Goal: Task Accomplishment & Management: Use online tool/utility

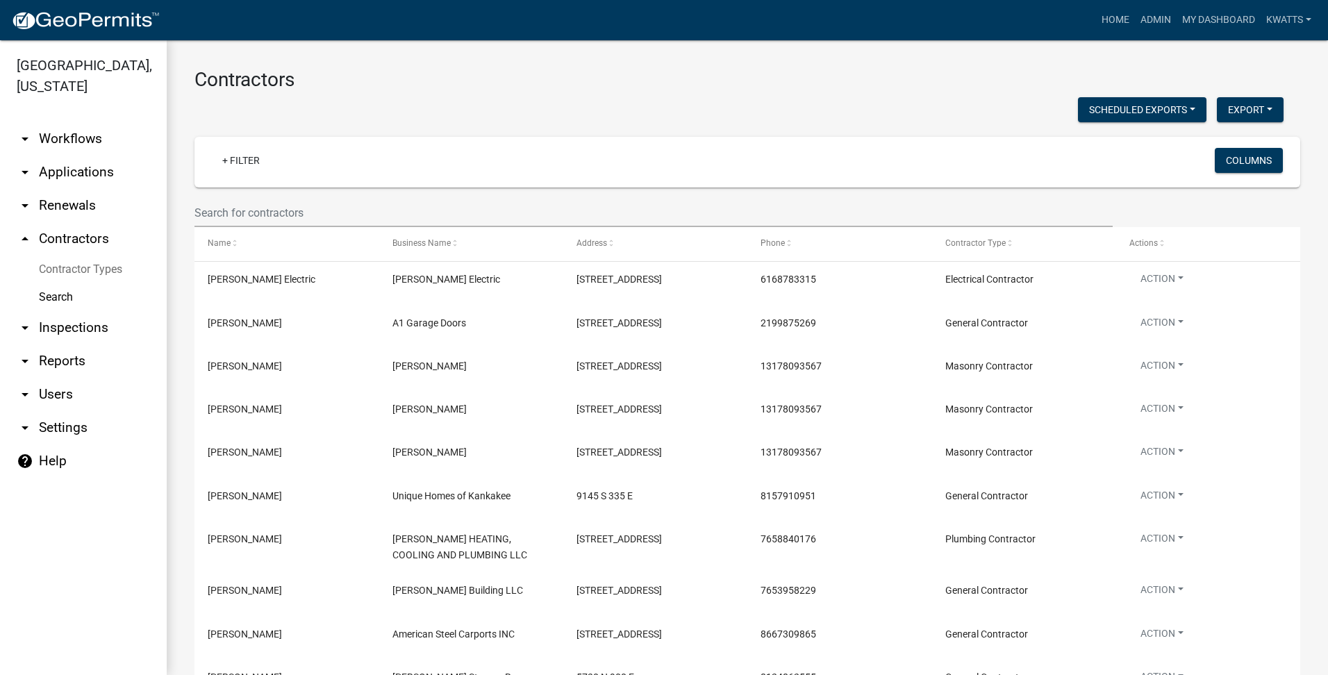
select select "3: 100"
click at [1205, 24] on link "My Dashboard" at bounding box center [1218, 20] width 84 height 26
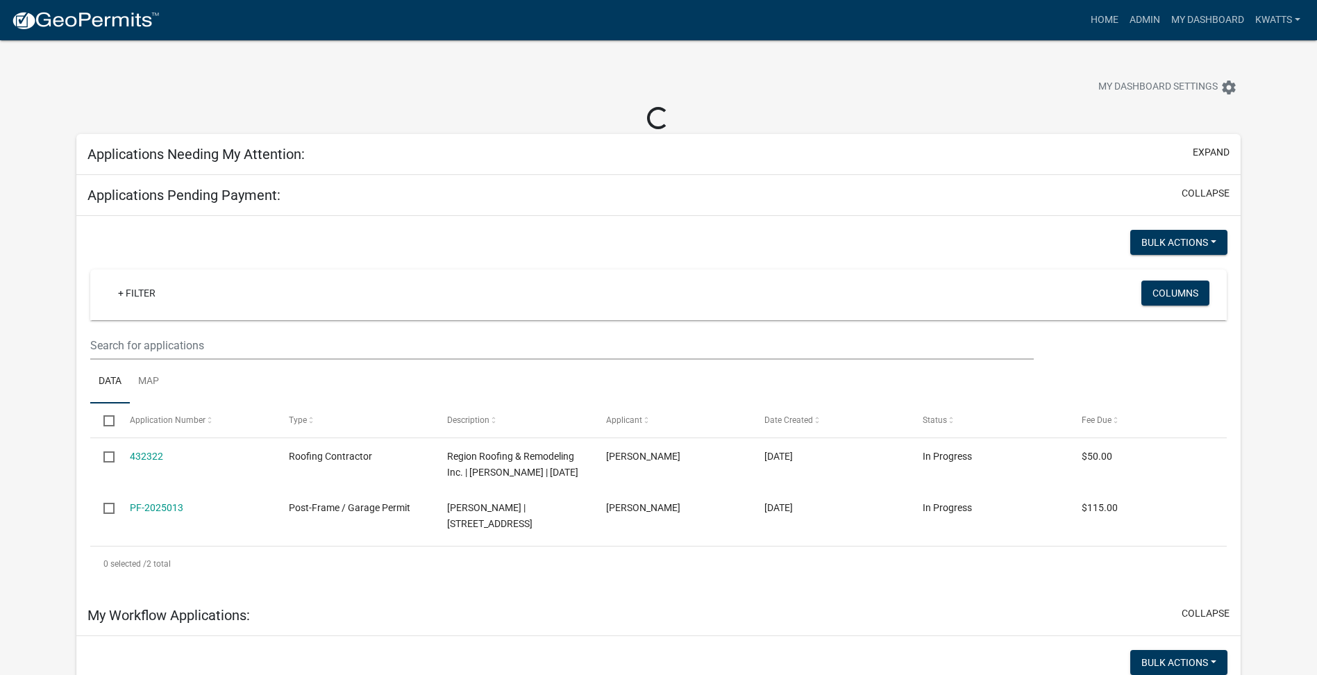
scroll to position [116, 0]
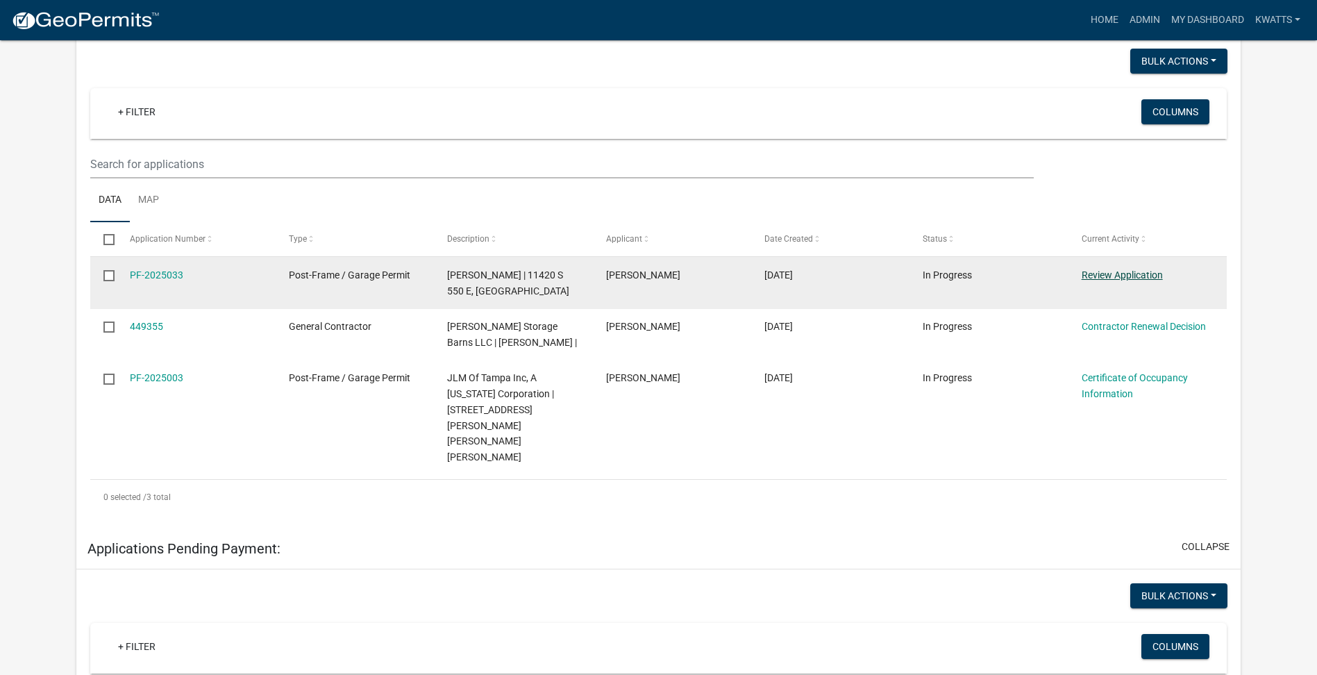
click at [1126, 277] on link "Review Application" at bounding box center [1122, 274] width 81 height 11
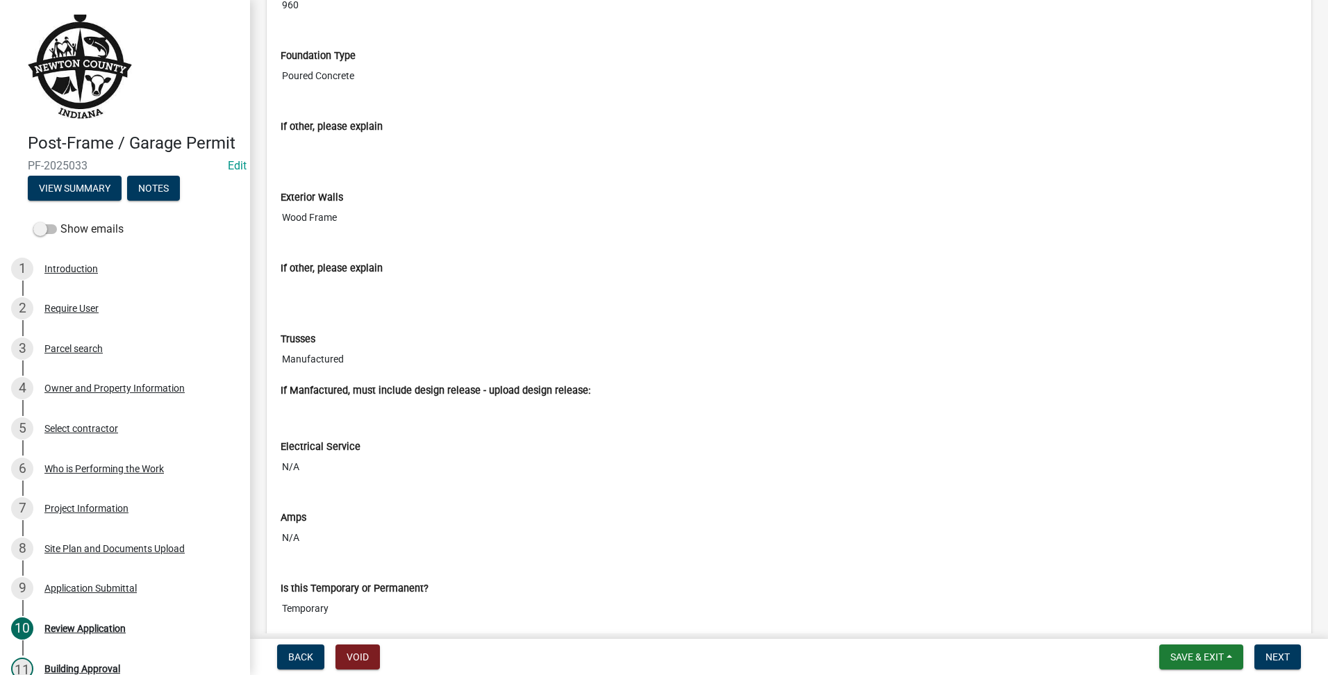
scroll to position [3864, 0]
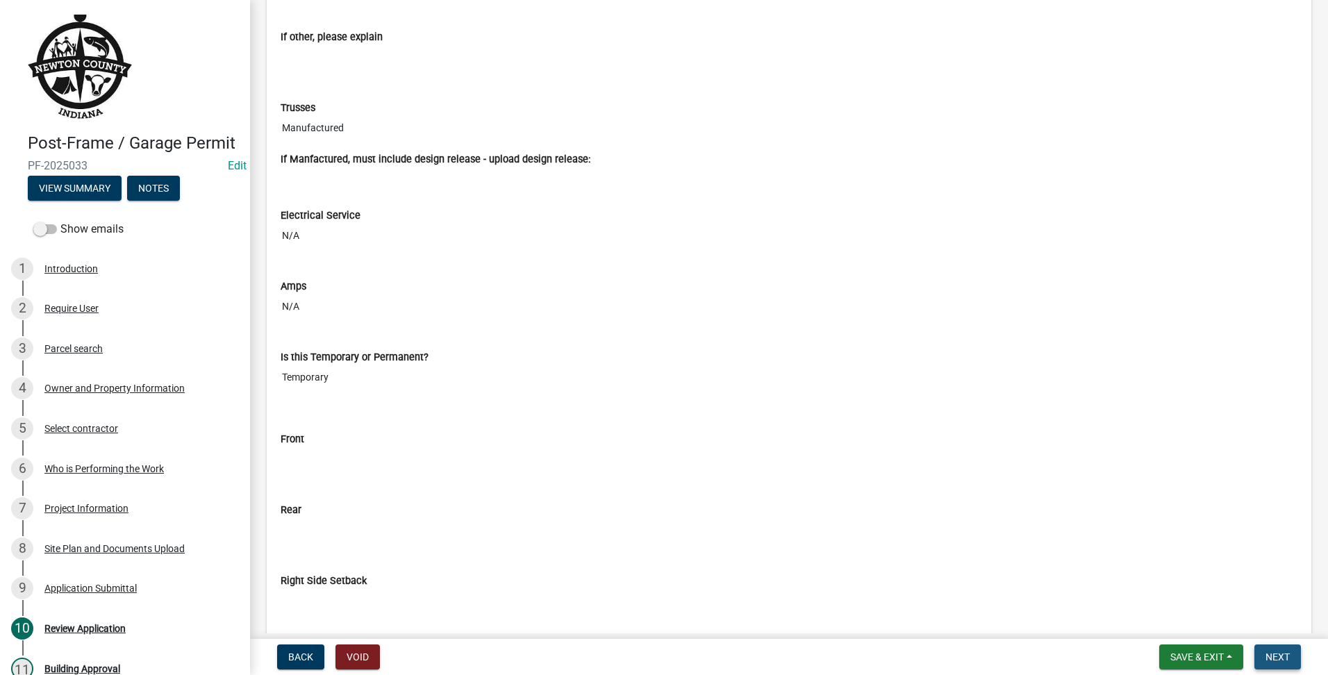
drag, startPoint x: 1263, startPoint y: 649, endPoint x: 1255, endPoint y: 630, distance: 21.2
click at [1258, 642] on nav "Back Void Save & Exit Save Save & Exit Next" at bounding box center [789, 657] width 1078 height 36
click at [1271, 665] on button "Next" at bounding box center [1277, 656] width 47 height 25
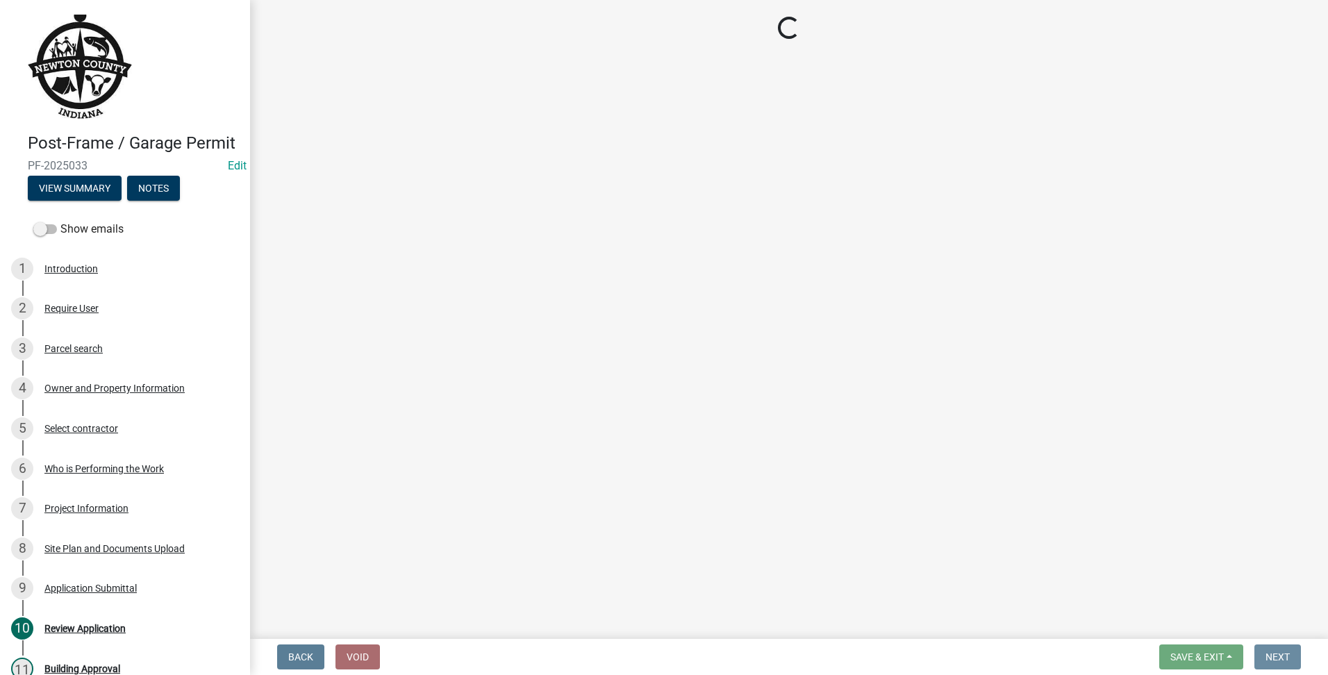
scroll to position [0, 0]
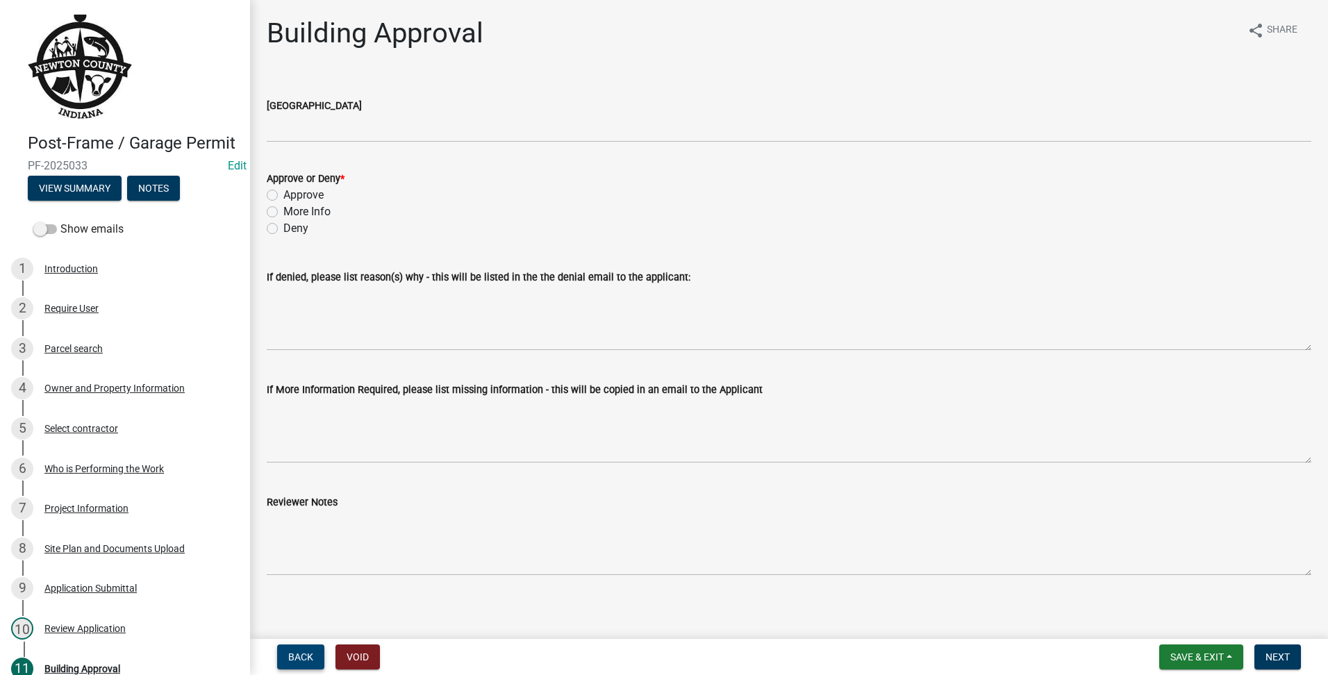
click at [315, 651] on button "Back" at bounding box center [300, 656] width 47 height 25
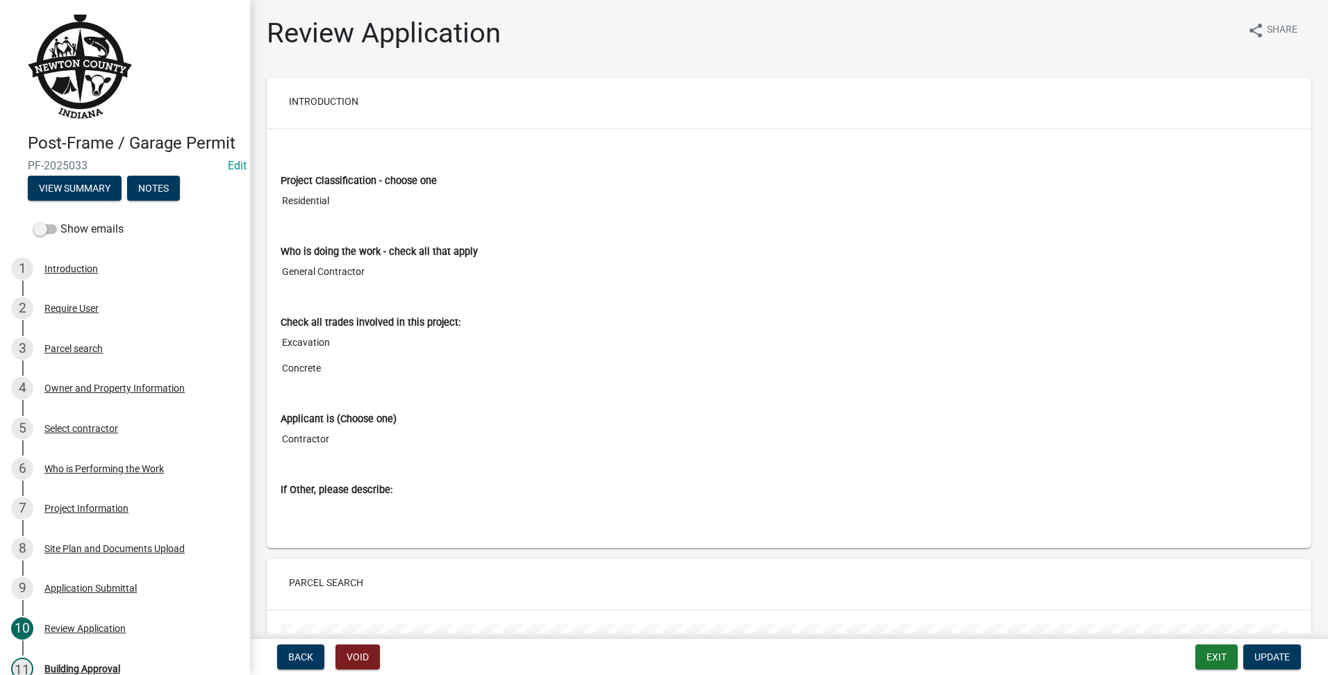
drag, startPoint x: 69, startPoint y: 78, endPoint x: 79, endPoint y: 72, distance: 12.1
click at [69, 78] on img at bounding box center [80, 67] width 104 height 104
